Goal: Task Accomplishment & Management: Use online tool/utility

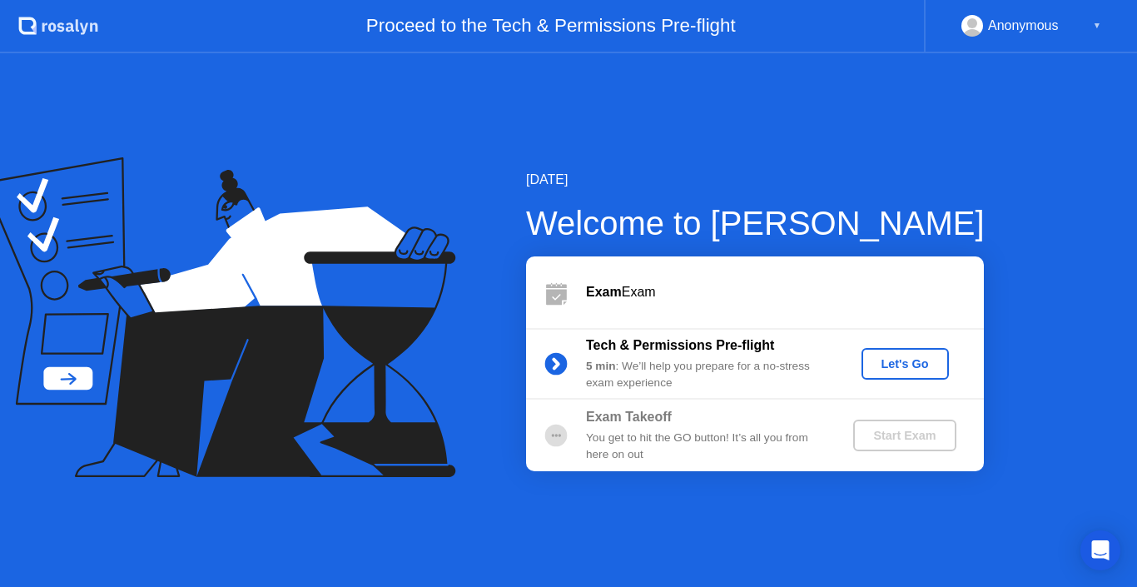
click at [926, 363] on div "Let's Go" at bounding box center [905, 363] width 74 height 13
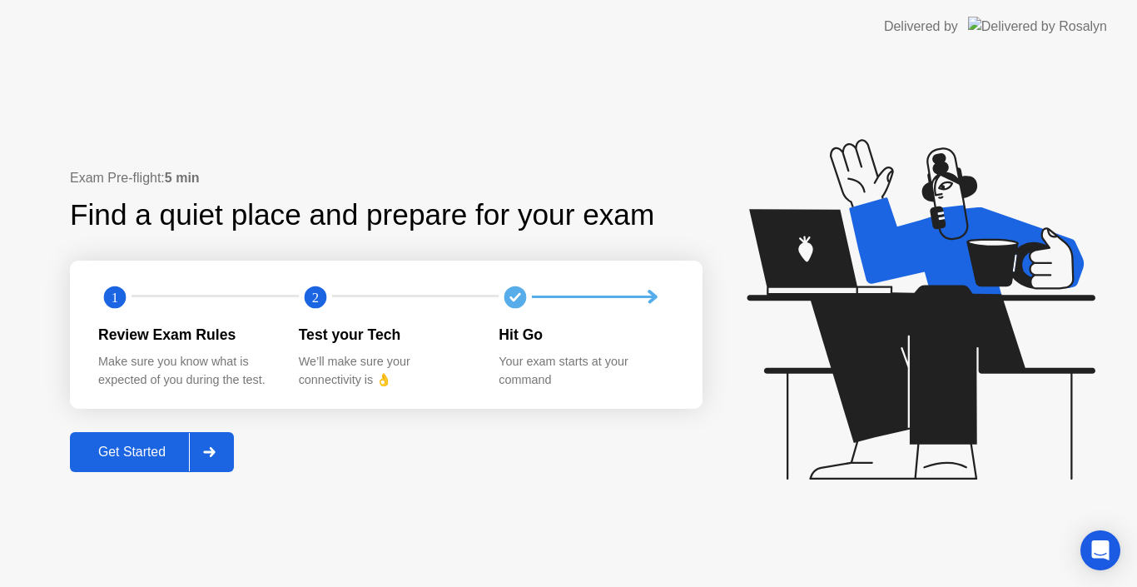
click at [169, 452] on div "Get Started" at bounding box center [132, 451] width 114 height 15
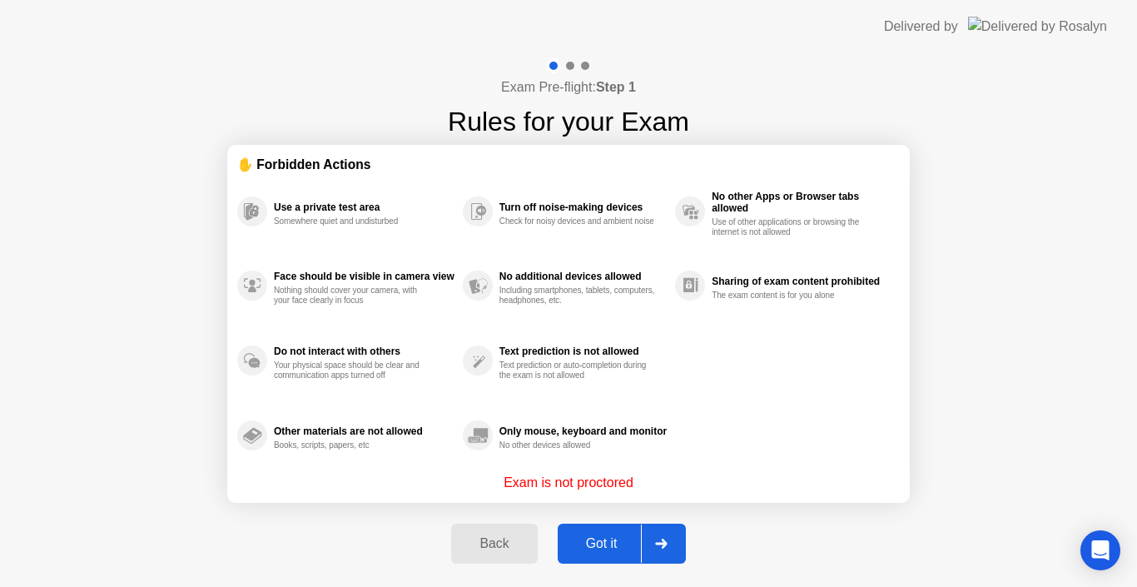
click at [628, 557] on button "Got it" at bounding box center [622, 544] width 128 height 40
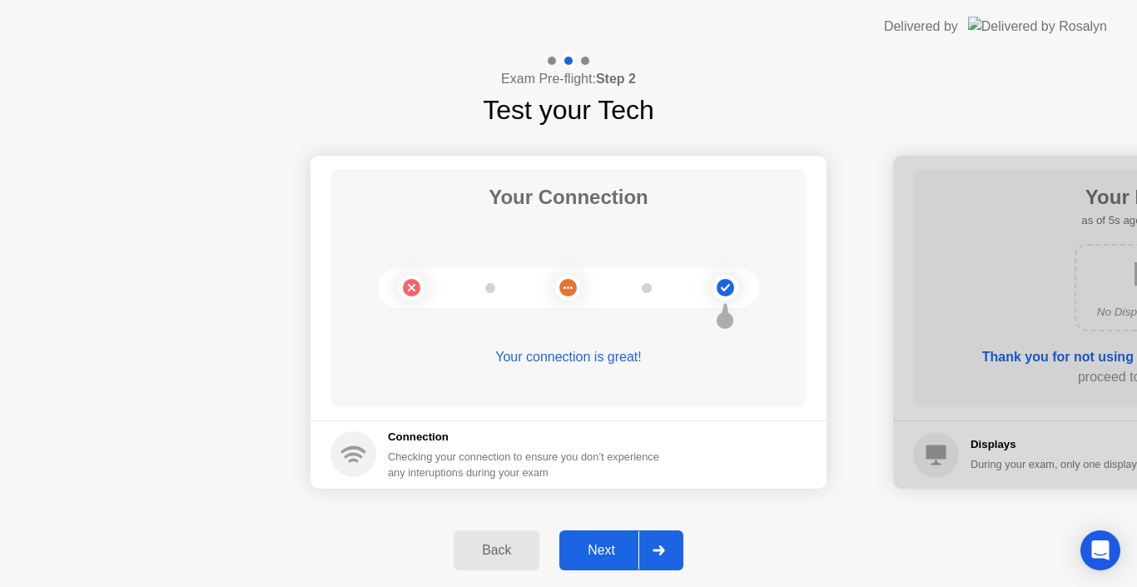
click at [612, 552] on div "Next" at bounding box center [601, 550] width 74 height 15
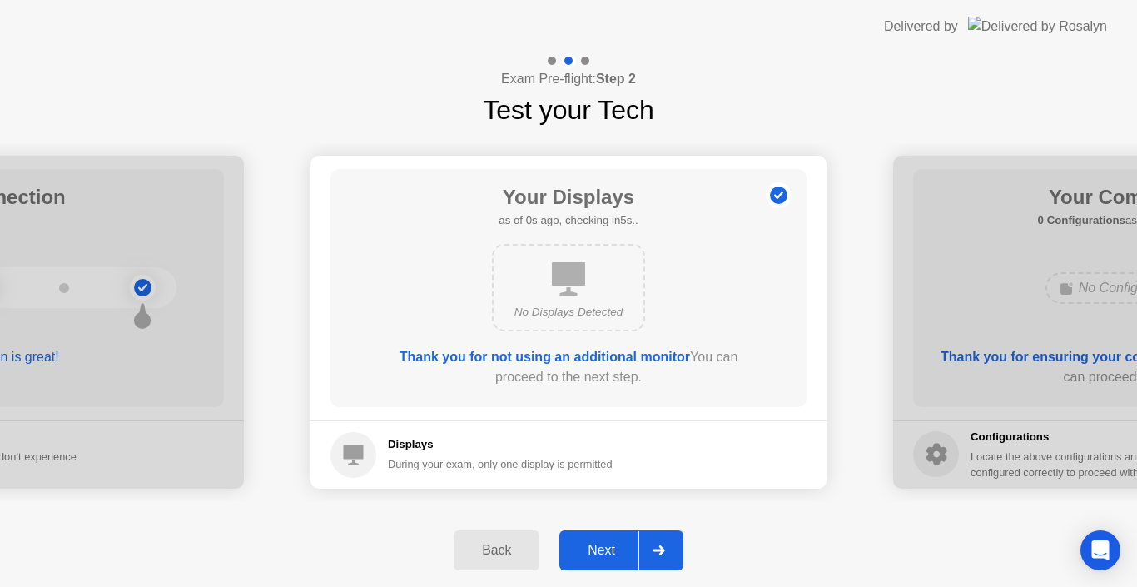
click at [612, 552] on div "Next" at bounding box center [601, 550] width 74 height 15
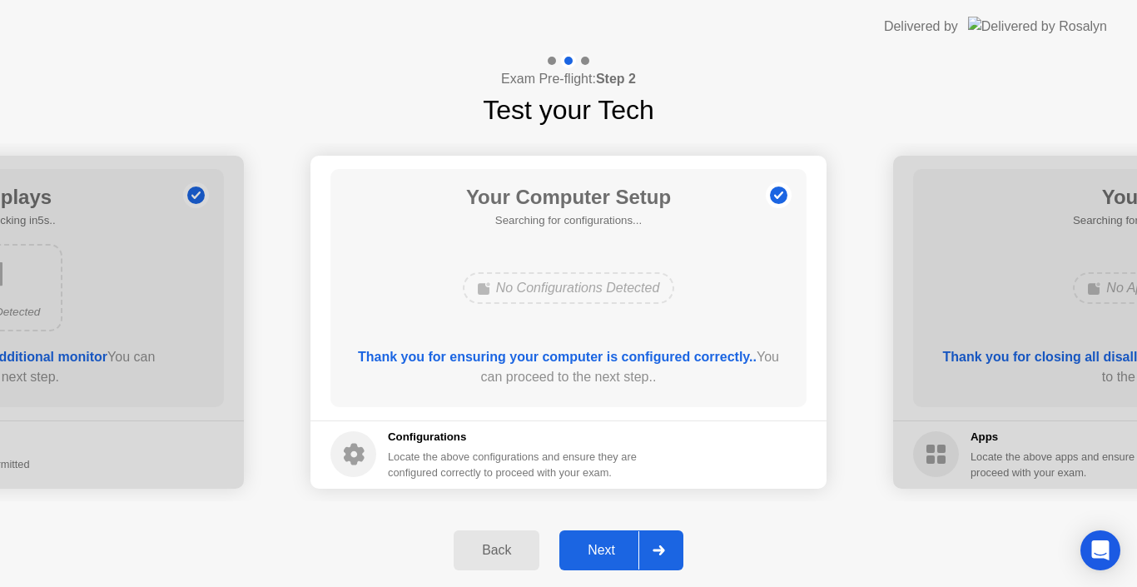
click at [613, 553] on div "Next" at bounding box center [601, 550] width 74 height 15
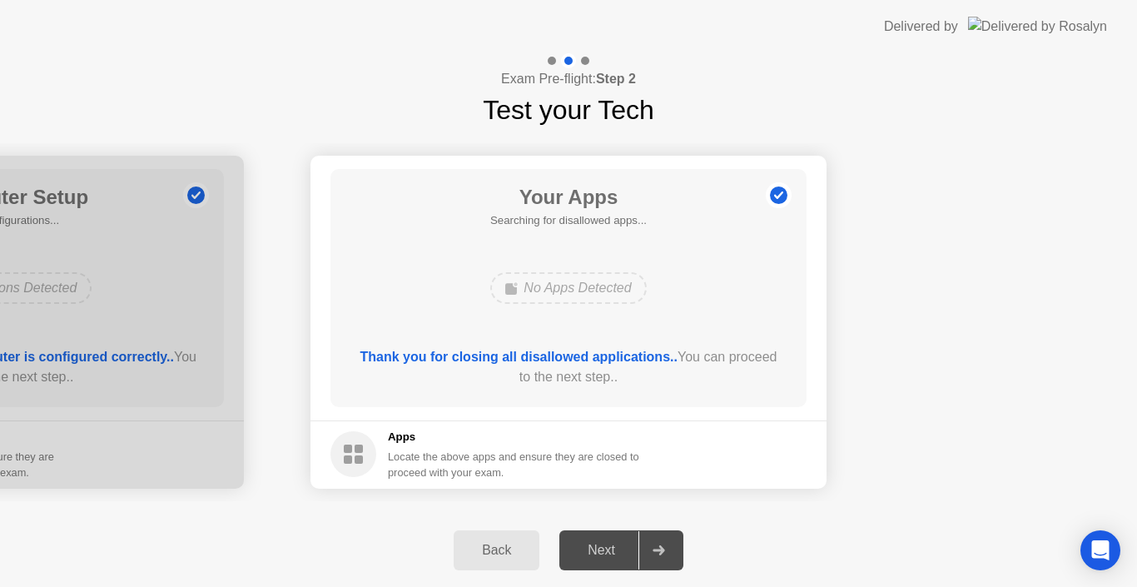
click at [613, 553] on div "Next" at bounding box center [601, 550] width 74 height 15
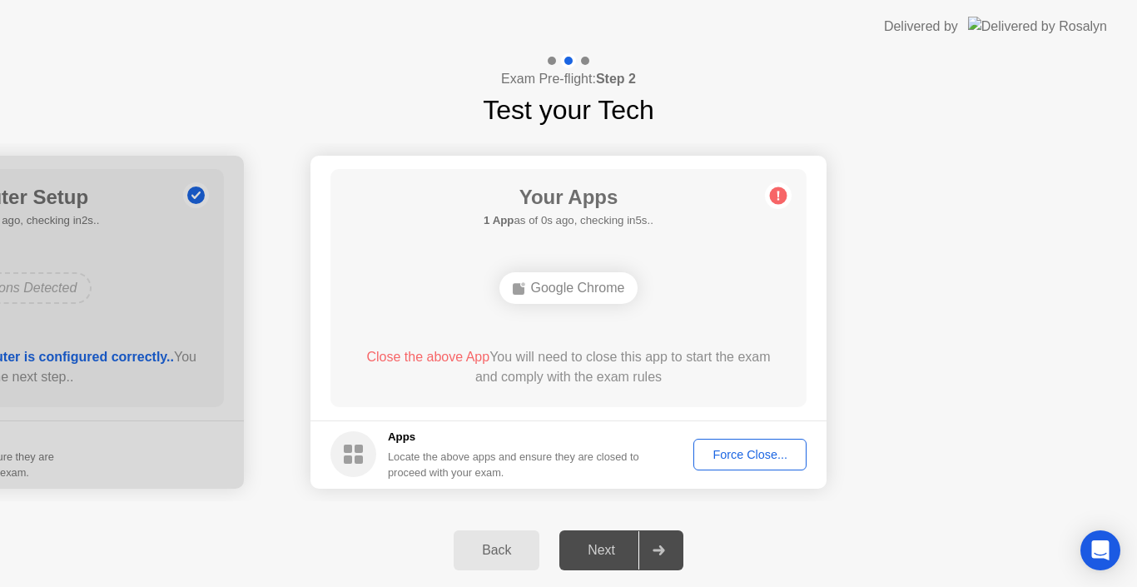
click at [663, 557] on div at bounding box center [658, 550] width 40 height 38
click at [745, 451] on div "Force Close..." at bounding box center [750, 454] width 102 height 13
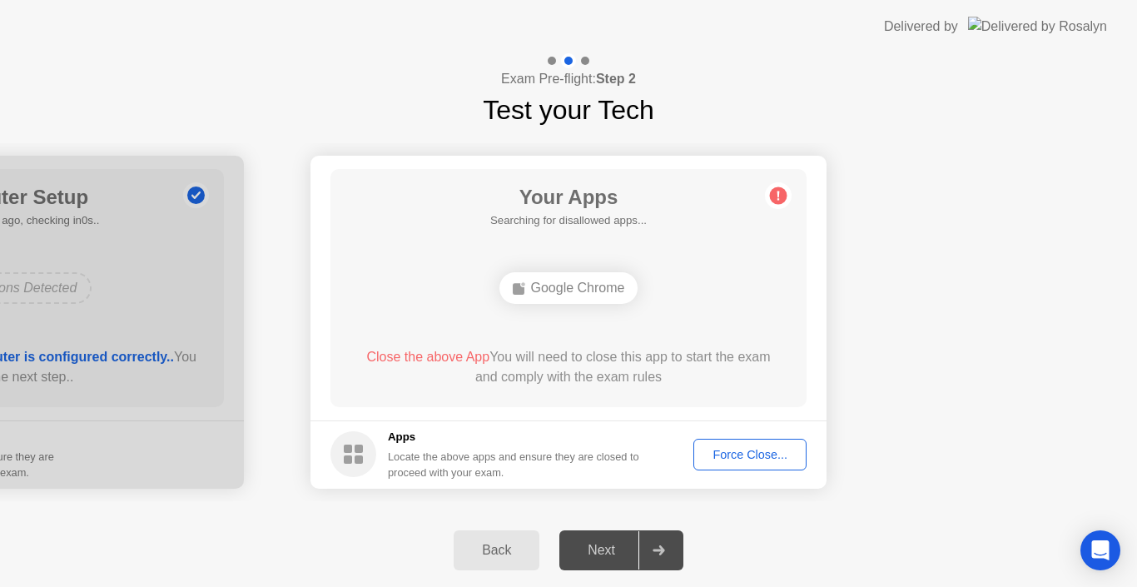
click at [781, 450] on div "Force Close..." at bounding box center [750, 454] width 102 height 13
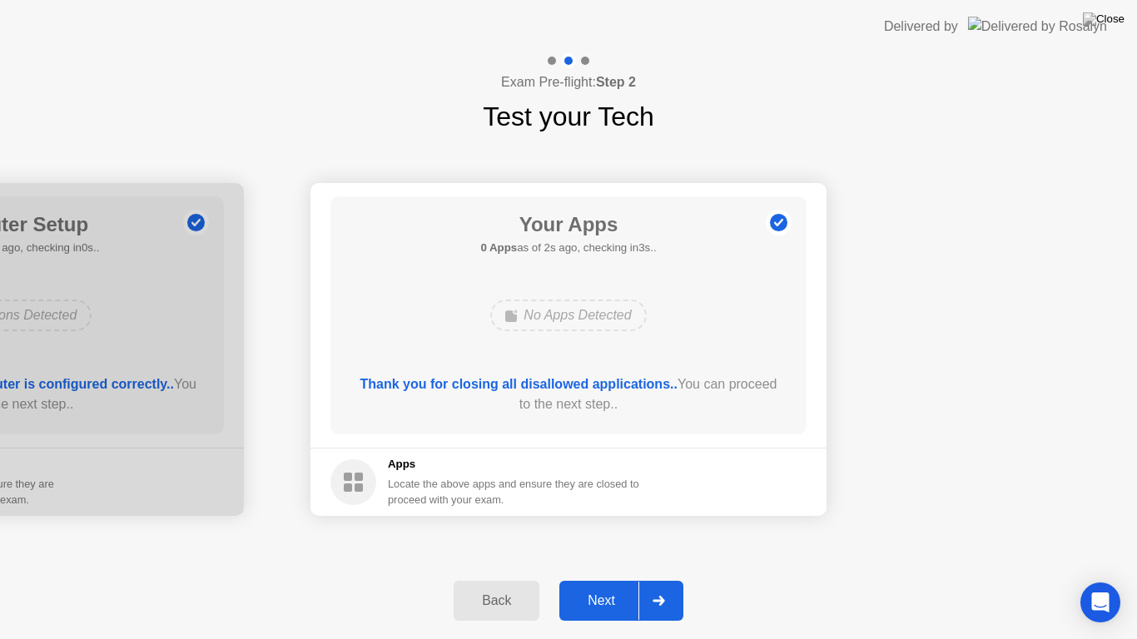
click at [594, 586] on div "Next" at bounding box center [601, 600] width 74 height 15
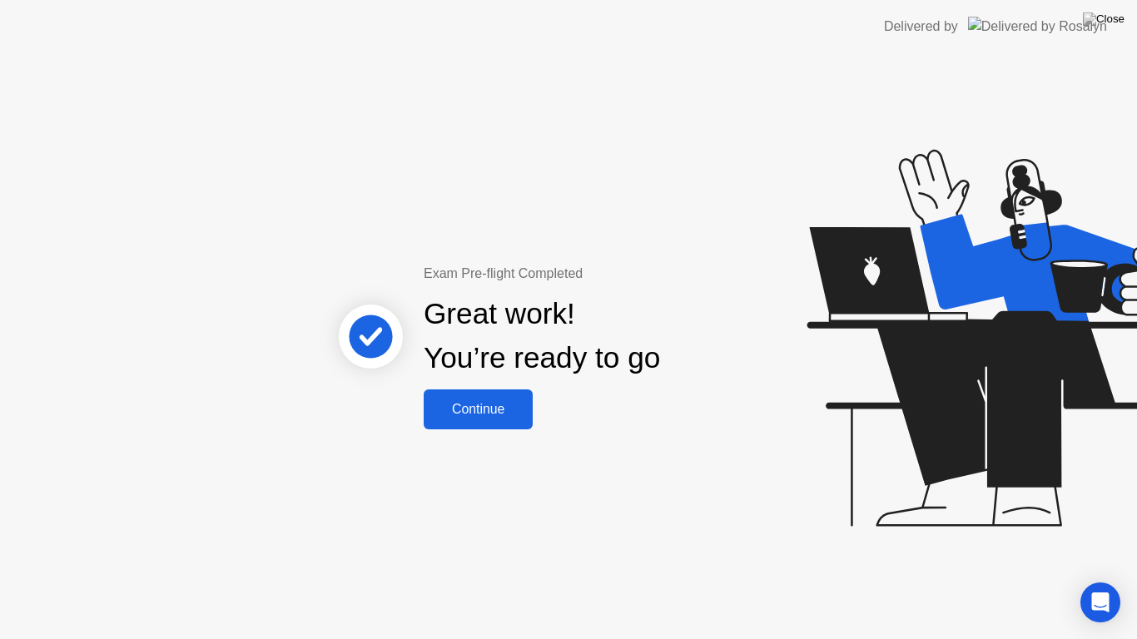
click at [475, 417] on div "Continue" at bounding box center [478, 409] width 99 height 15
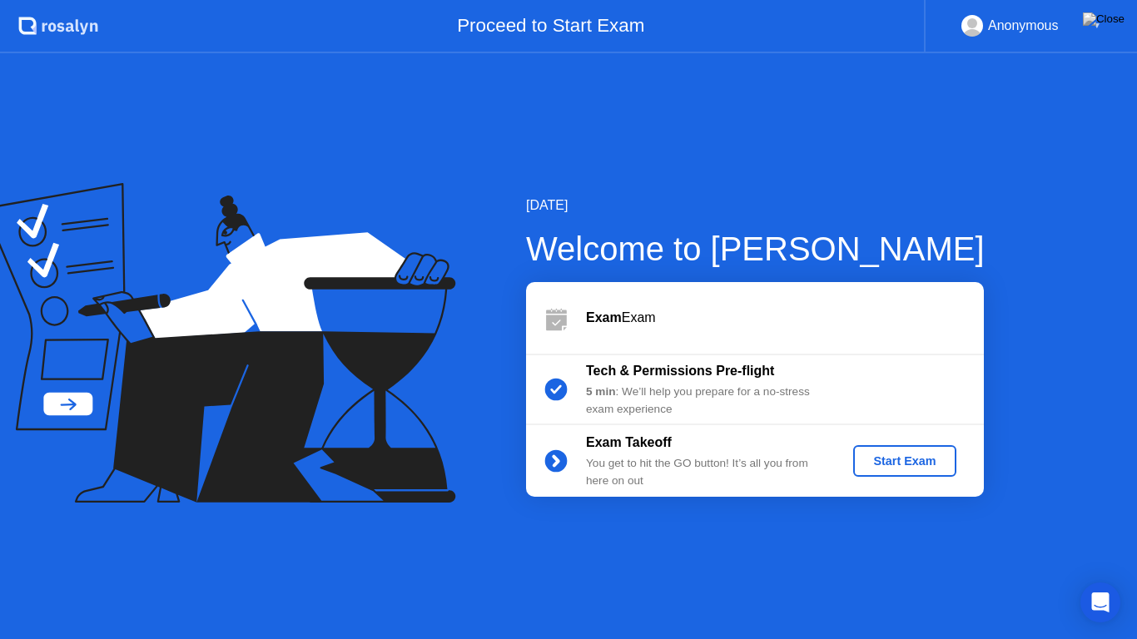
click at [906, 460] on div "Start Exam" at bounding box center [904, 460] width 89 height 13
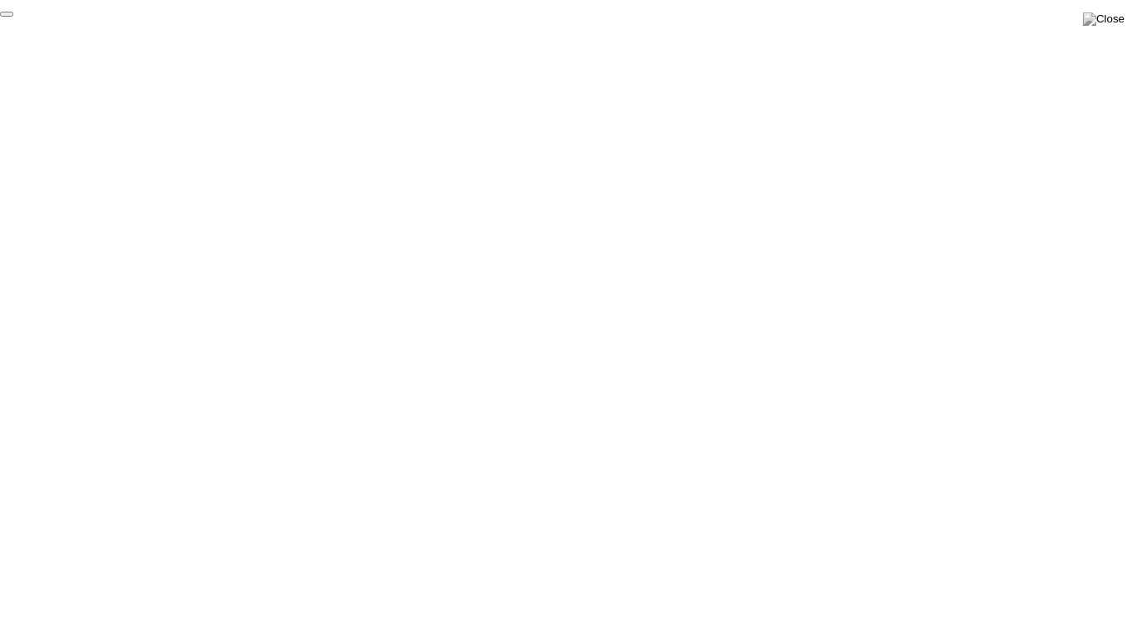
click div "End Proctoring Session"
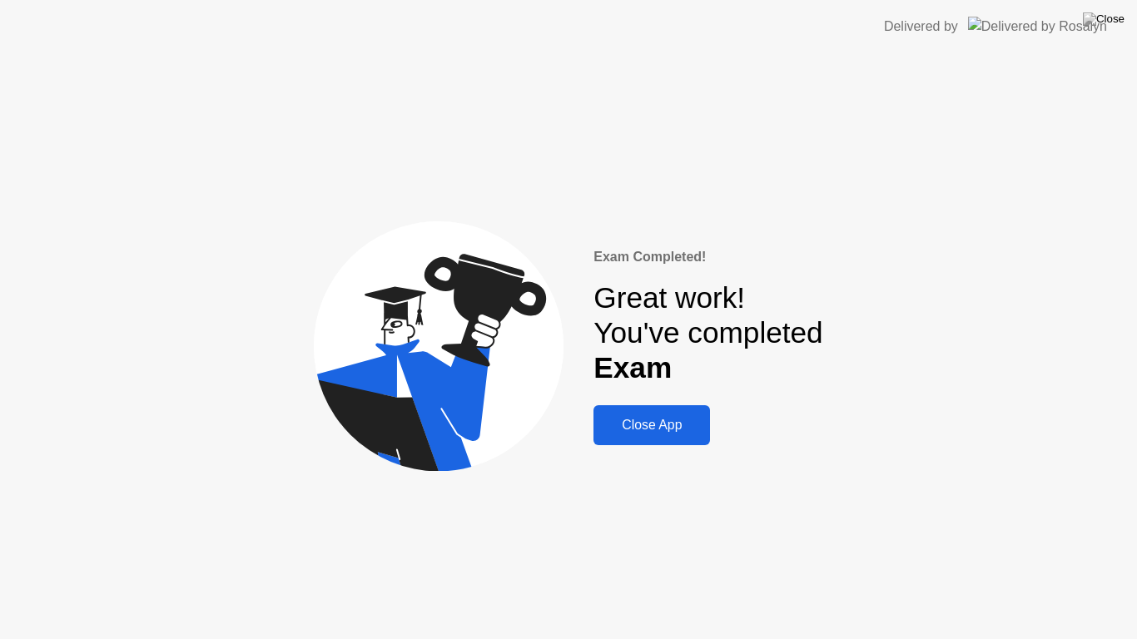
click at [698, 404] on div "Exam Completed! Great work! You've completed Exam Close App" at bounding box center [707, 346] width 229 height 199
click at [687, 441] on button "Close App" at bounding box center [651, 425] width 117 height 40
